Goal: Task Accomplishment & Management: Use online tool/utility

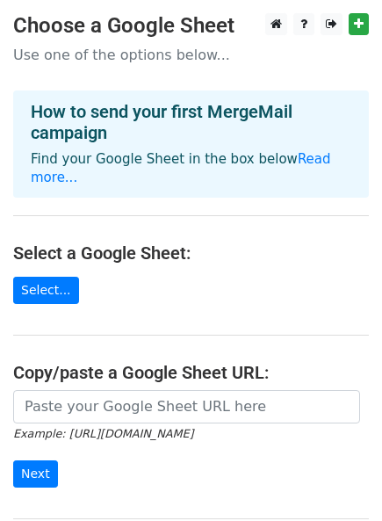
scroll to position [97, 0]
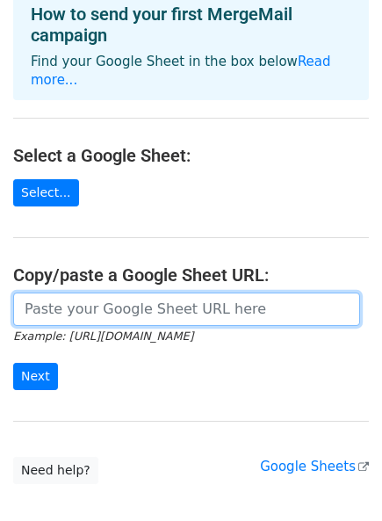
click at [133, 298] on input "url" at bounding box center [186, 308] width 347 height 33
paste input "[URL][DOMAIN_NAME]"
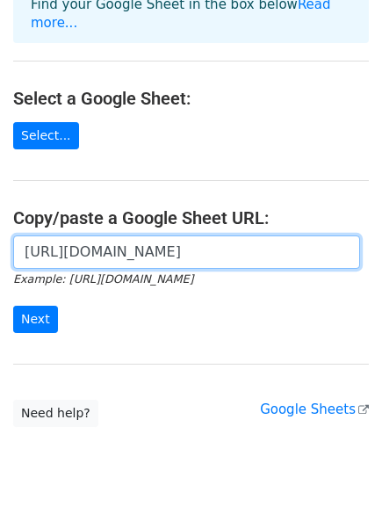
scroll to position [180, 0]
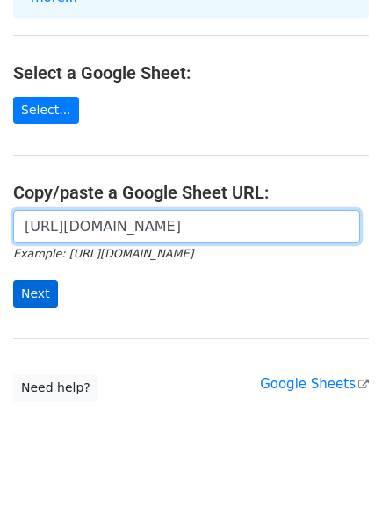
type input "[URL][DOMAIN_NAME]"
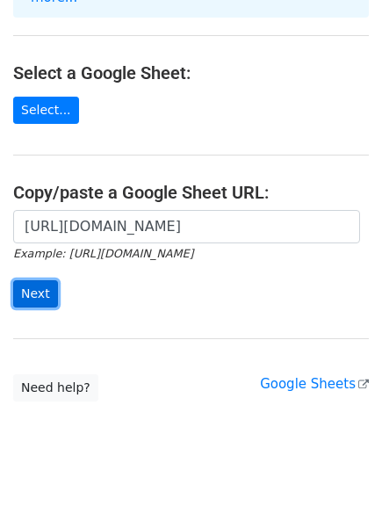
click at [43, 280] on input "Next" at bounding box center [35, 293] width 45 height 27
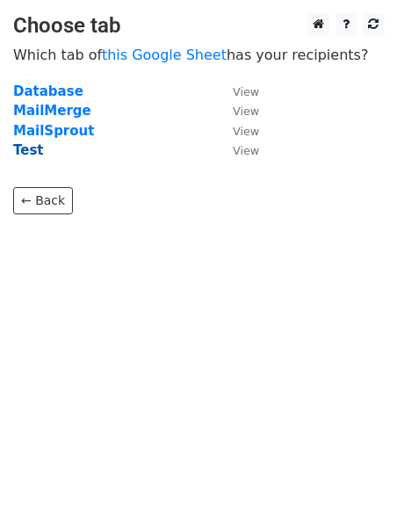
click at [29, 149] on strong "Test" at bounding box center [28, 150] width 31 height 16
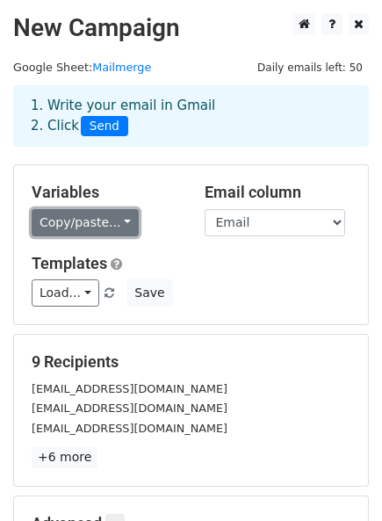
click at [90, 220] on link "Copy/paste..." at bounding box center [85, 222] width 107 height 27
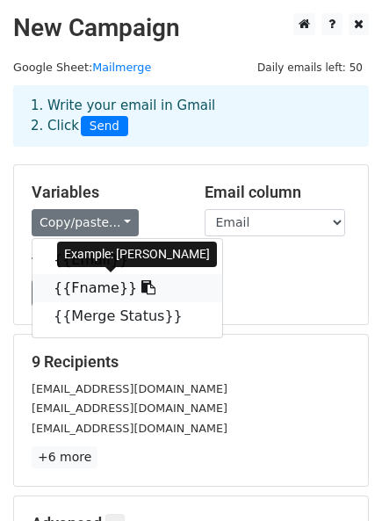
click at [67, 286] on link "{{Fname}}" at bounding box center [127, 288] width 190 height 28
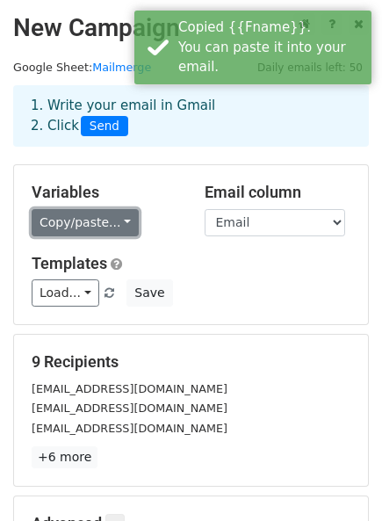
click at [73, 227] on link "Copy/paste..." at bounding box center [85, 222] width 107 height 27
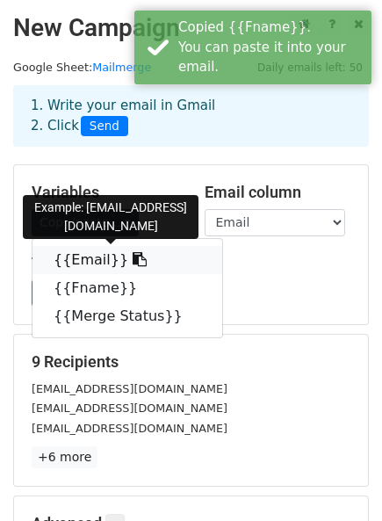
click at [77, 260] on link "{{Email}}" at bounding box center [127, 260] width 190 height 28
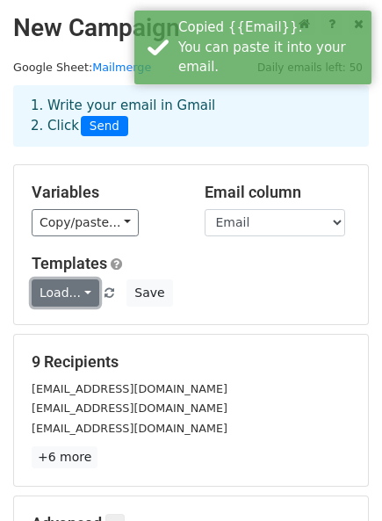
click at [58, 301] on link "Load..." at bounding box center [66, 292] width 68 height 27
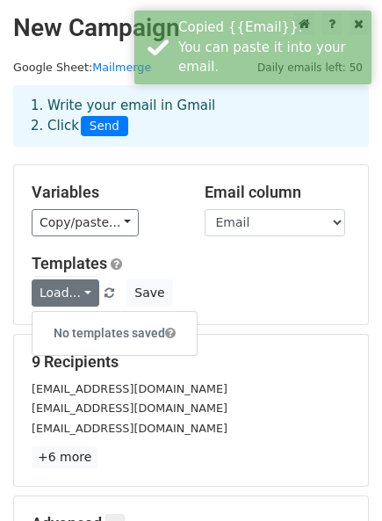
click at [269, 265] on h5 "Templates" at bounding box center [191, 263] width 319 height 19
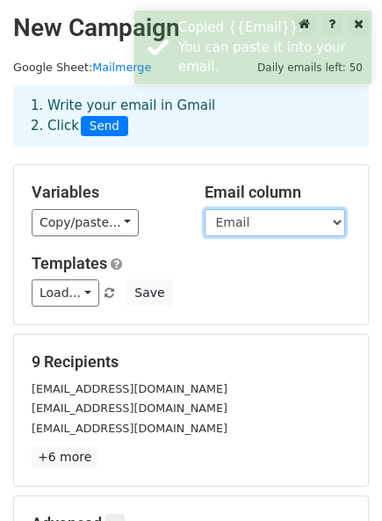
click at [267, 215] on select "Email Fname Merge Status" at bounding box center [275, 222] width 140 height 27
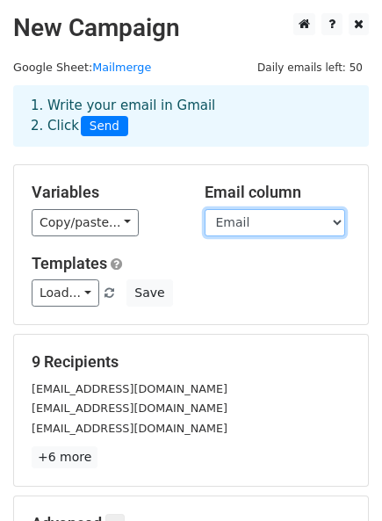
click at [205, 209] on select "Email Fname Merge Status" at bounding box center [275, 222] width 140 height 27
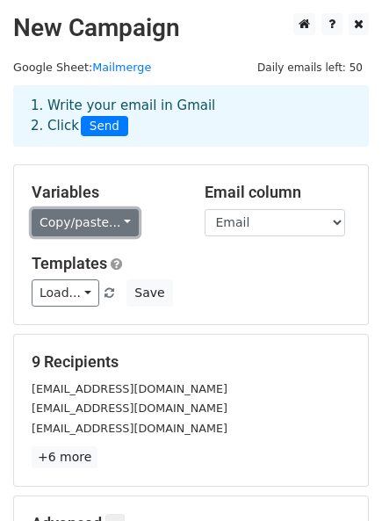
click at [97, 225] on link "Copy/paste..." at bounding box center [85, 222] width 107 height 27
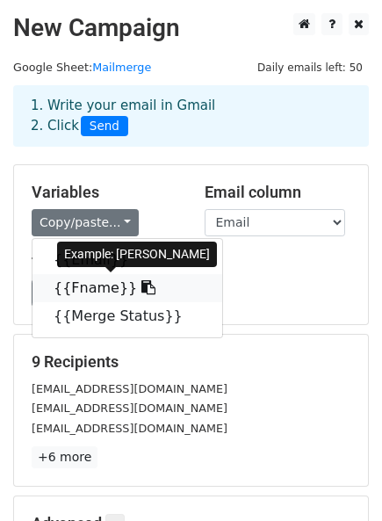
click at [86, 285] on link "{{Fname}}" at bounding box center [127, 288] width 190 height 28
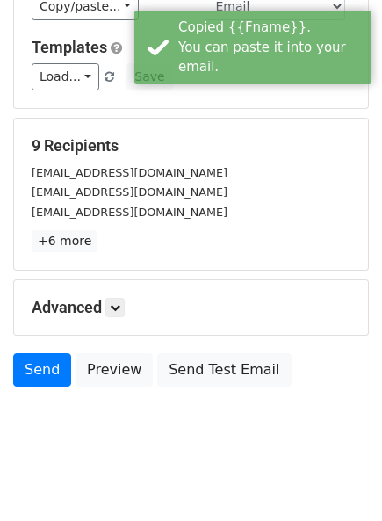
scroll to position [228, 0]
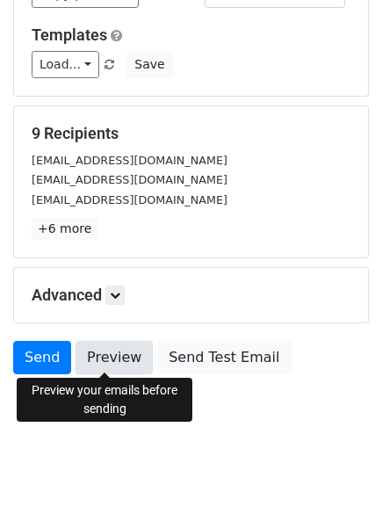
click at [112, 361] on link "Preview" at bounding box center [114, 357] width 77 height 33
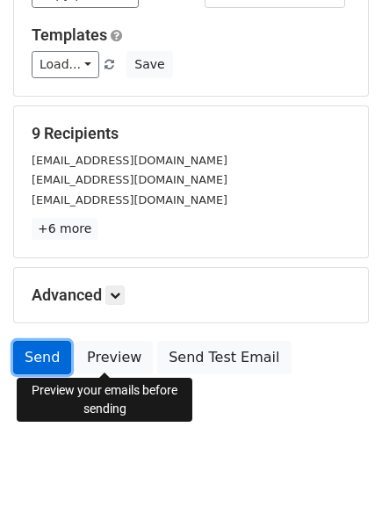
click at [37, 355] on link "Send" at bounding box center [42, 357] width 58 height 33
